Goal: Task Accomplishment & Management: Manage account settings

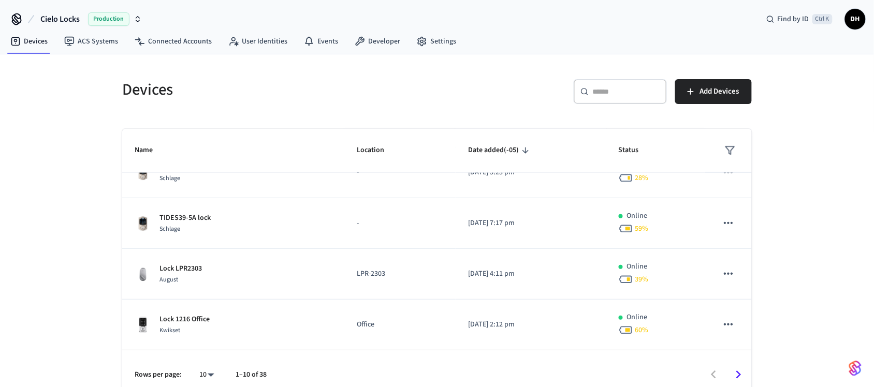
scroll to position [331, 0]
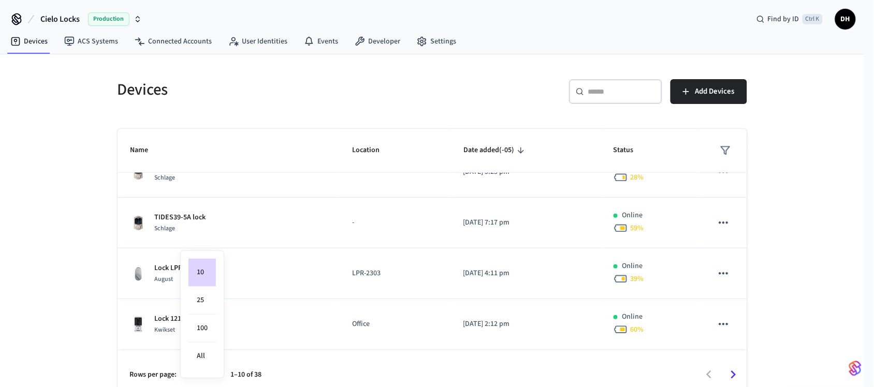
click at [217, 373] on body "Cielo Locks Production Find by ID Ctrl K DH Devices ACS Systems Connected Accou…" at bounding box center [437, 200] width 874 height 400
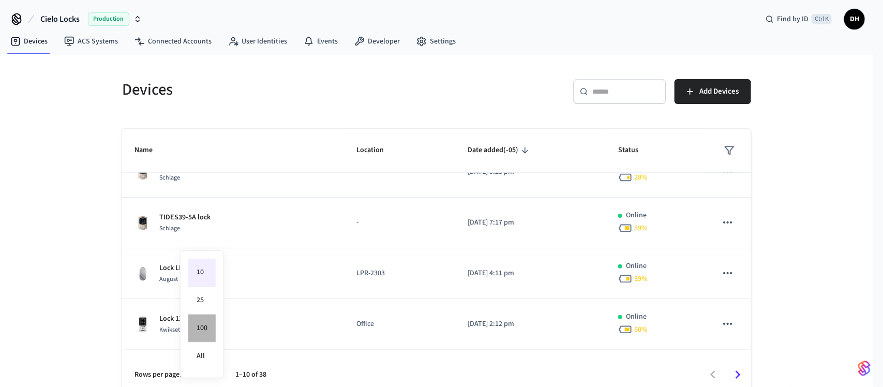
click at [205, 332] on li "100" at bounding box center [201, 329] width 27 height 28
type input "***"
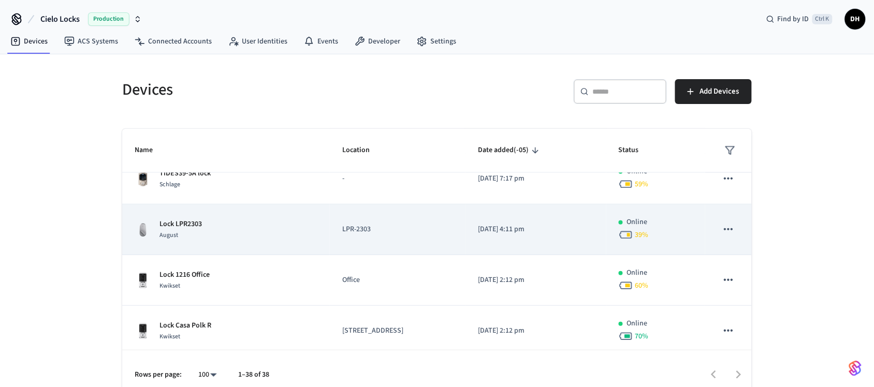
scroll to position [396, 0]
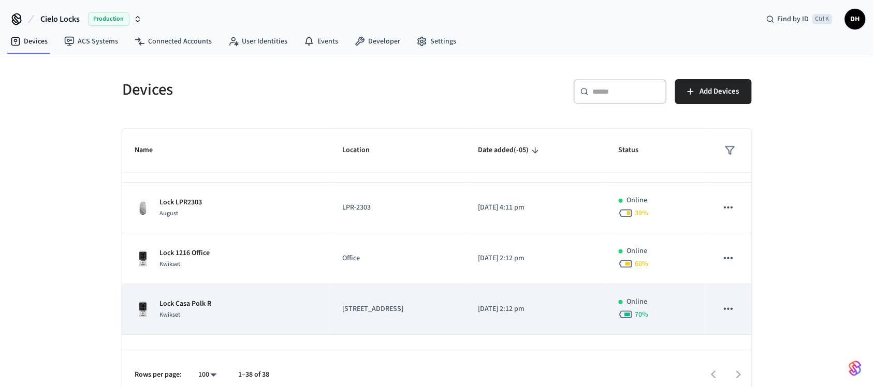
click at [304, 309] on td "Lock Casa Polk R Kwikset" at bounding box center [226, 309] width 208 height 51
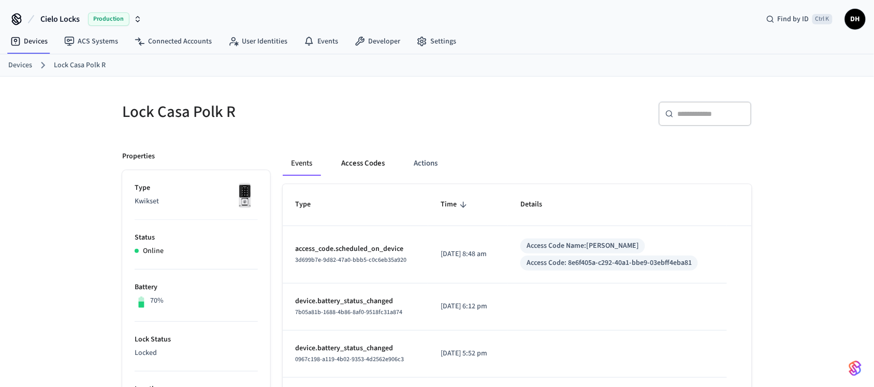
click at [348, 164] on button "Access Codes" at bounding box center [363, 163] width 60 height 25
